Goal: Check status: Check status

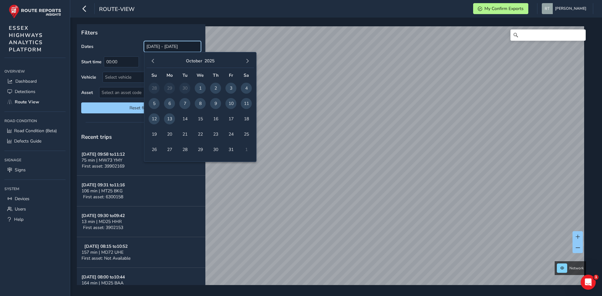
click at [165, 47] on input "[DATE] - [DATE]" at bounding box center [172, 46] width 57 height 11
click at [151, 60] on button "button" at bounding box center [153, 61] width 9 height 9
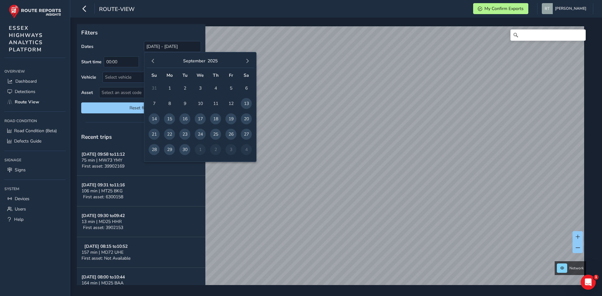
click at [151, 60] on button "button" at bounding box center [153, 61] width 9 height 9
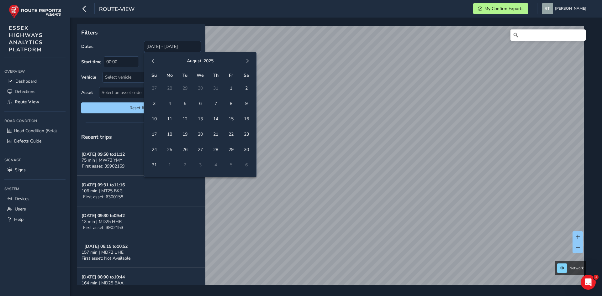
click at [151, 60] on button "button" at bounding box center [153, 61] width 9 height 9
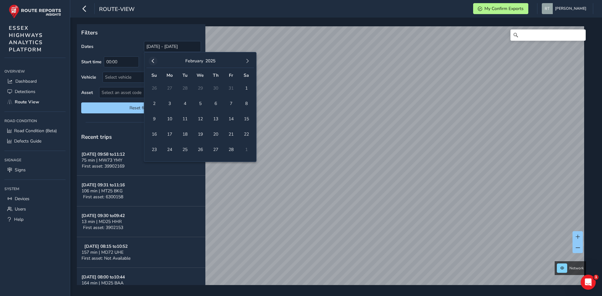
click at [155, 59] on button "button" at bounding box center [153, 61] width 9 height 9
click at [200, 88] on span "1" at bounding box center [200, 88] width 11 height 11
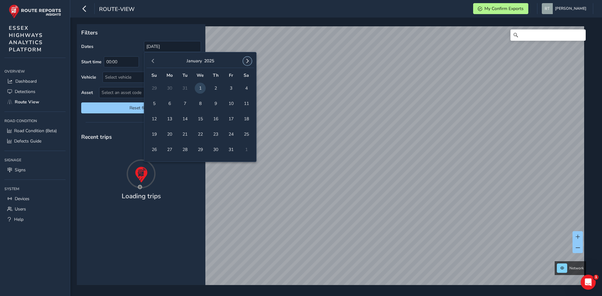
click at [247, 62] on span "button" at bounding box center [247, 61] width 4 height 4
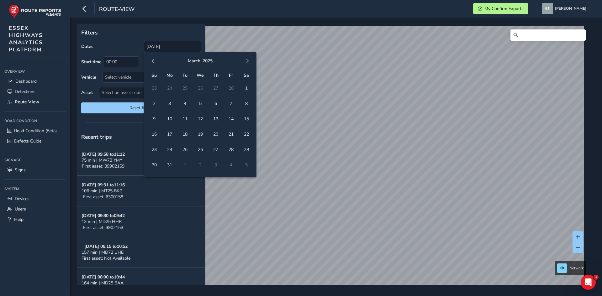
click at [247, 62] on span "button" at bounding box center [247, 61] width 4 height 4
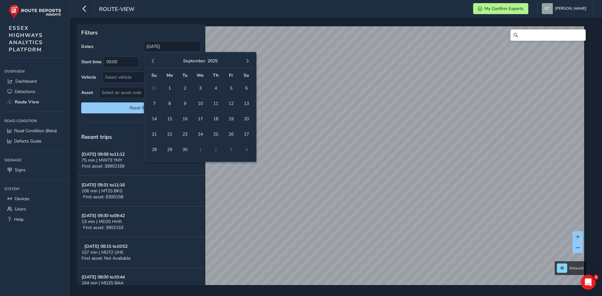
click at [247, 62] on span "button" at bounding box center [247, 61] width 4 height 4
click at [246, 134] on span "25" at bounding box center [246, 134] width 11 height 11
type input "01/01/2025 - 25/10/2025"
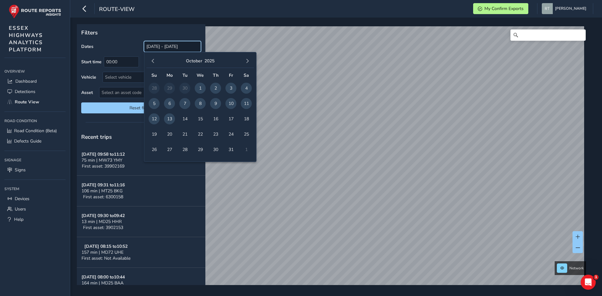
click at [161, 44] on input "[DATE] - [DATE]" at bounding box center [172, 46] width 57 height 11
click at [152, 61] on span "button" at bounding box center [153, 61] width 4 height 4
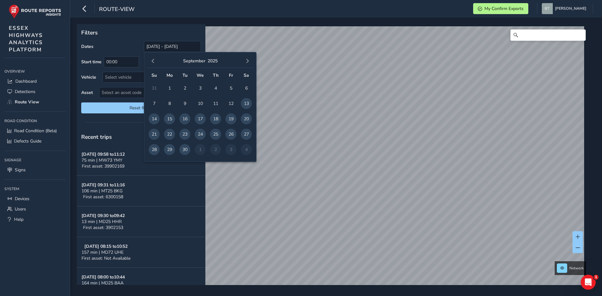
click at [152, 61] on span "button" at bounding box center [153, 61] width 4 height 4
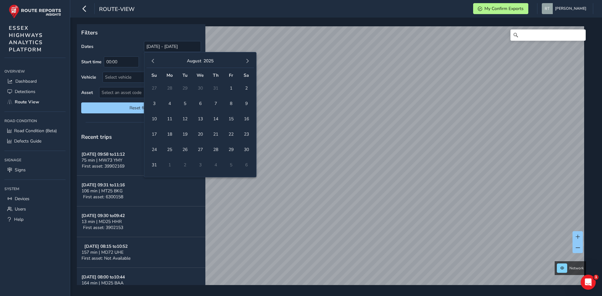
click at [152, 61] on span "button" at bounding box center [153, 61] width 4 height 4
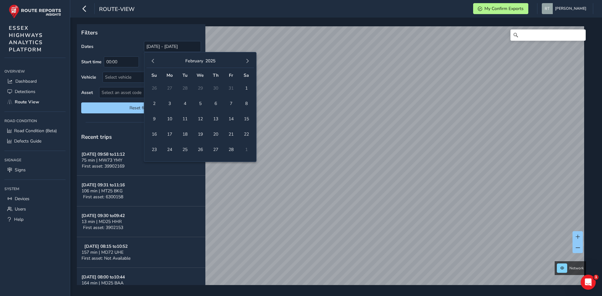
click at [152, 61] on span "button" at bounding box center [153, 61] width 4 height 4
click at [198, 86] on span "1" at bounding box center [200, 88] width 11 height 11
click at [247, 62] on span "button" at bounding box center [247, 61] width 4 height 4
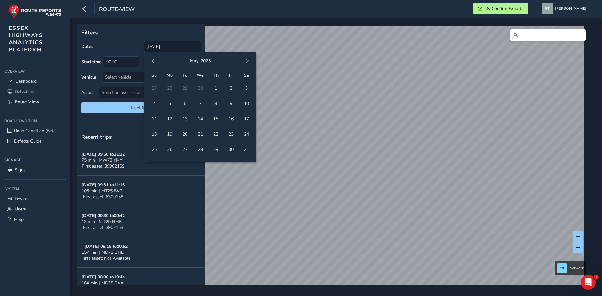
click at [247, 62] on span "button" at bounding box center [247, 61] width 4 height 4
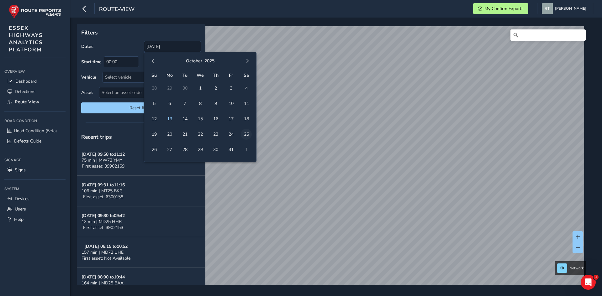
click at [247, 134] on span "25" at bounding box center [246, 134] width 11 height 11
type input "01/01/2025 - 25/10/2025"
click at [160, 45] on input "[DATE] - [DATE]" at bounding box center [172, 46] width 57 height 11
click at [155, 60] on span "button" at bounding box center [153, 61] width 4 height 4
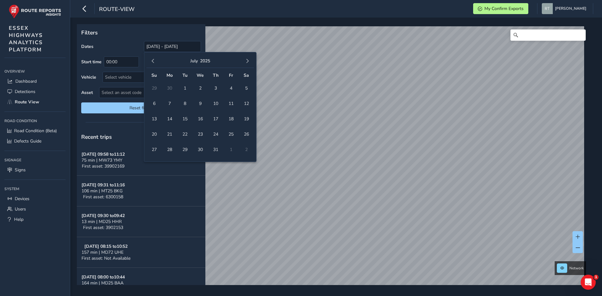
click at [155, 60] on span "button" at bounding box center [153, 61] width 4 height 4
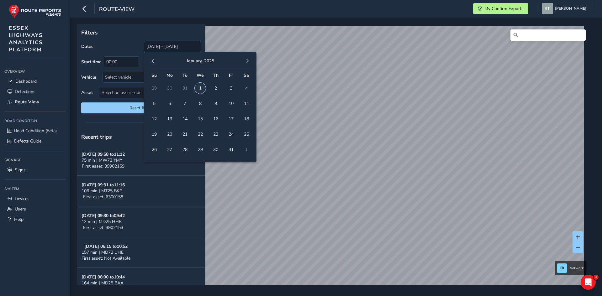
click at [203, 90] on span "1" at bounding box center [200, 88] width 11 height 11
click at [249, 62] on span "button" at bounding box center [247, 61] width 4 height 4
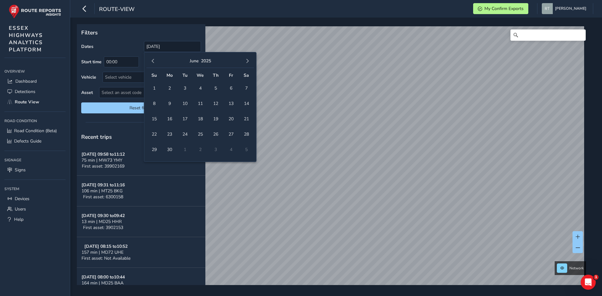
click at [249, 62] on span "button" at bounding box center [247, 61] width 4 height 4
click at [248, 132] on span "25" at bounding box center [246, 134] width 11 height 11
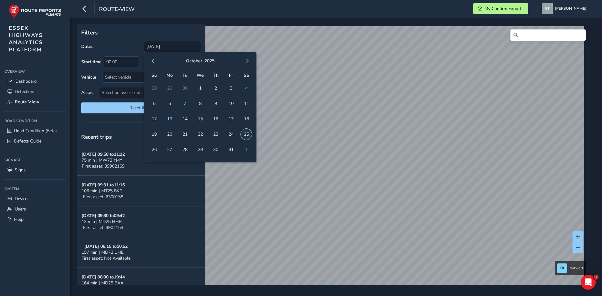
type input "01/01/2025 - 25/10/2025"
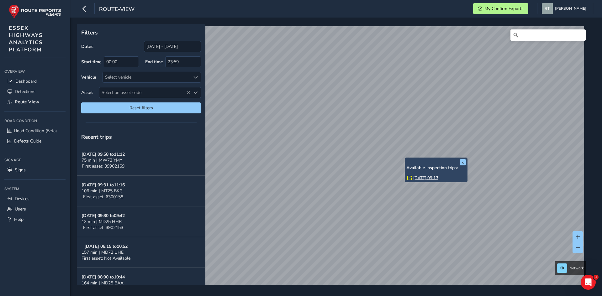
click at [415, 177] on link "Wed, 19 Mar, 09:13" at bounding box center [425, 178] width 25 height 6
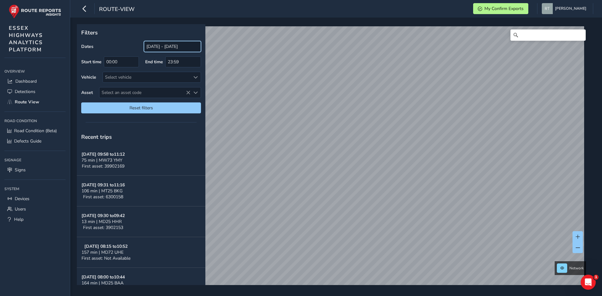
click at [162, 42] on input "[DATE] - [DATE]" at bounding box center [172, 46] width 57 height 11
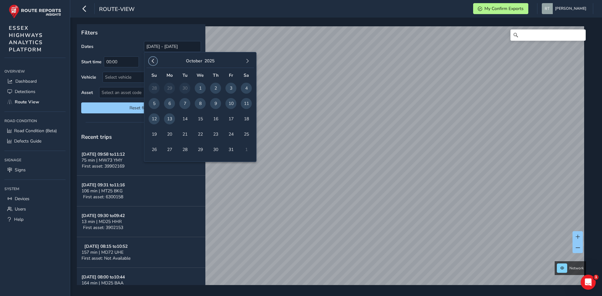
click at [154, 60] on span "button" at bounding box center [153, 61] width 4 height 4
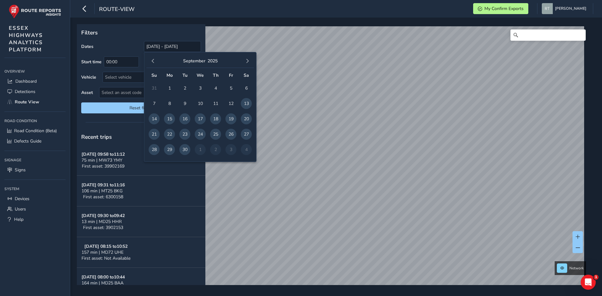
click at [154, 60] on span "button" at bounding box center [153, 61] width 4 height 4
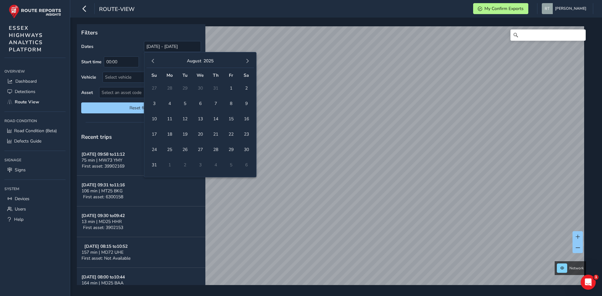
click at [154, 60] on span "button" at bounding box center [153, 61] width 4 height 4
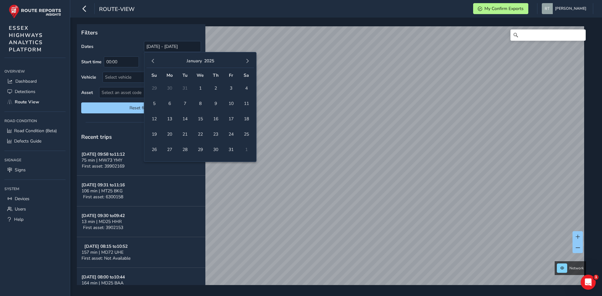
click at [154, 60] on span "button" at bounding box center [153, 61] width 4 height 4
click at [246, 64] on button "button" at bounding box center [247, 61] width 9 height 9
click at [200, 86] on span "1" at bounding box center [200, 88] width 11 height 11
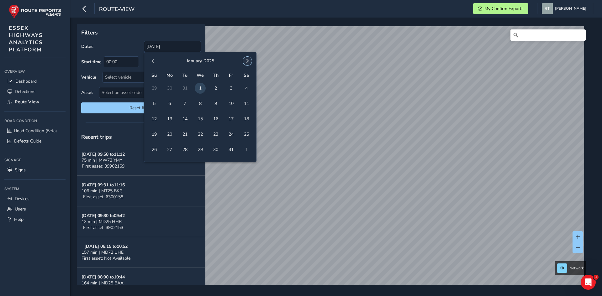
click at [247, 60] on span "button" at bounding box center [247, 61] width 4 height 4
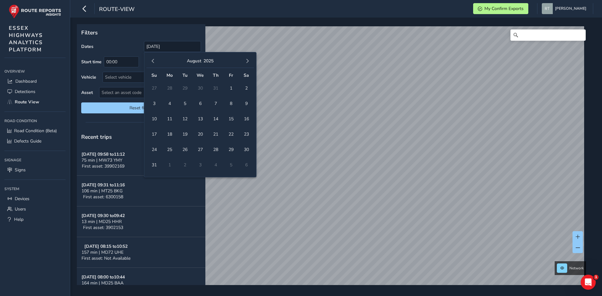
click at [247, 60] on span "button" at bounding box center [247, 61] width 4 height 4
click at [249, 89] on span "6" at bounding box center [246, 88] width 11 height 11
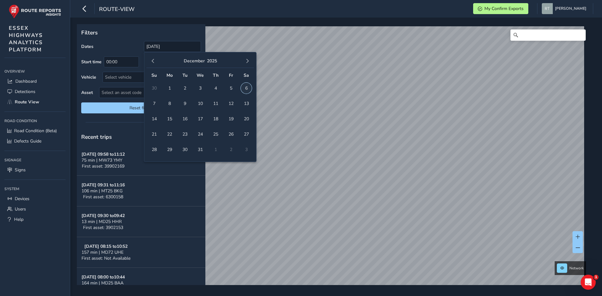
type input "[DATE] - [DATE]"
